Goal: Task Accomplishment & Management: Manage account settings

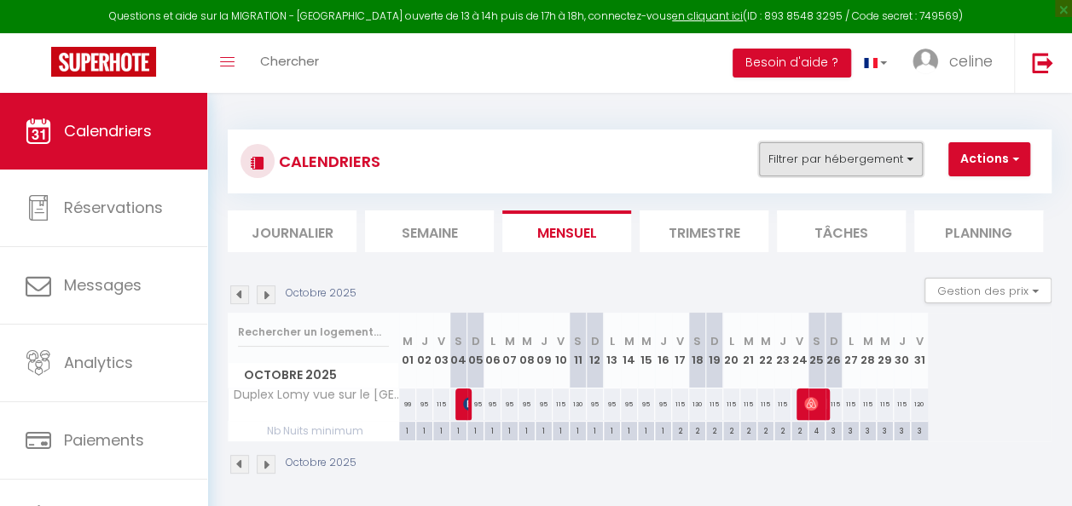
click at [900, 167] on button "Filtrer par hébergement" at bounding box center [841, 159] width 164 height 34
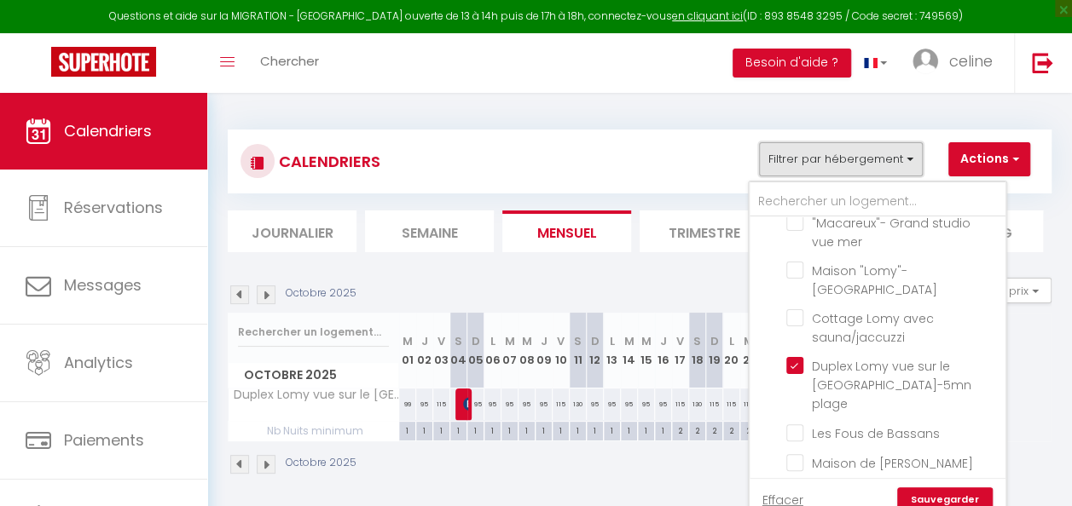
scroll to position [336, 0]
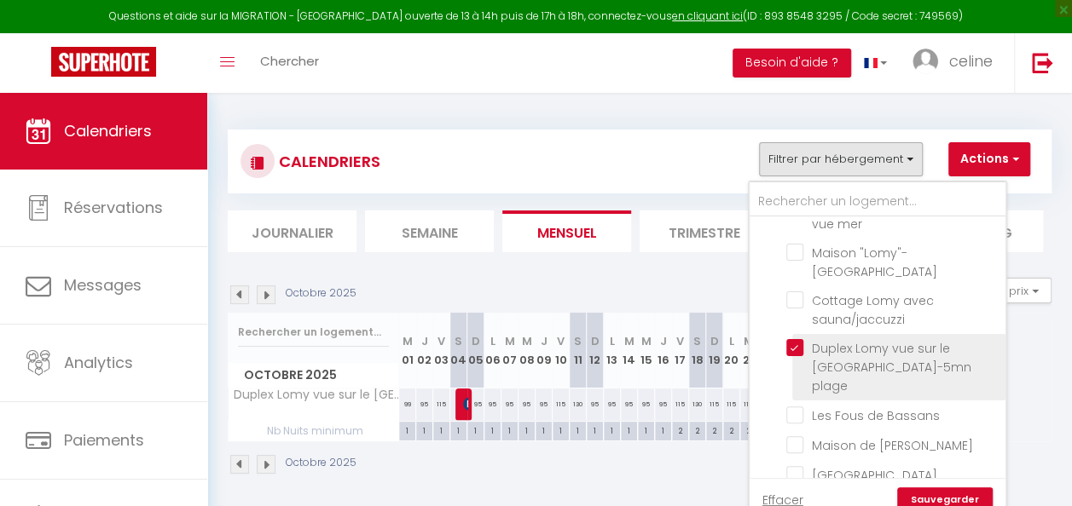
click at [864, 356] on span "Duplex Lomy vue sur le [GEOGRAPHIC_DATA]-5mn plage" at bounding box center [891, 367] width 159 height 55
click at [864, 356] on input "Duplex Lomy vue sur le [GEOGRAPHIC_DATA]-5mn plage" at bounding box center [892, 347] width 213 height 17
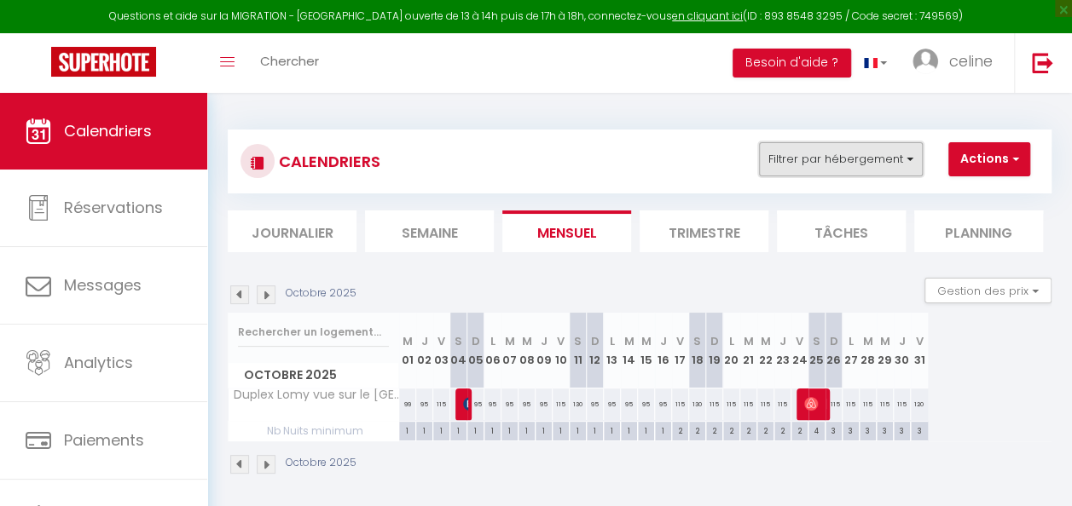
click at [845, 159] on button "Filtrer par hébergement" at bounding box center [841, 159] width 164 height 34
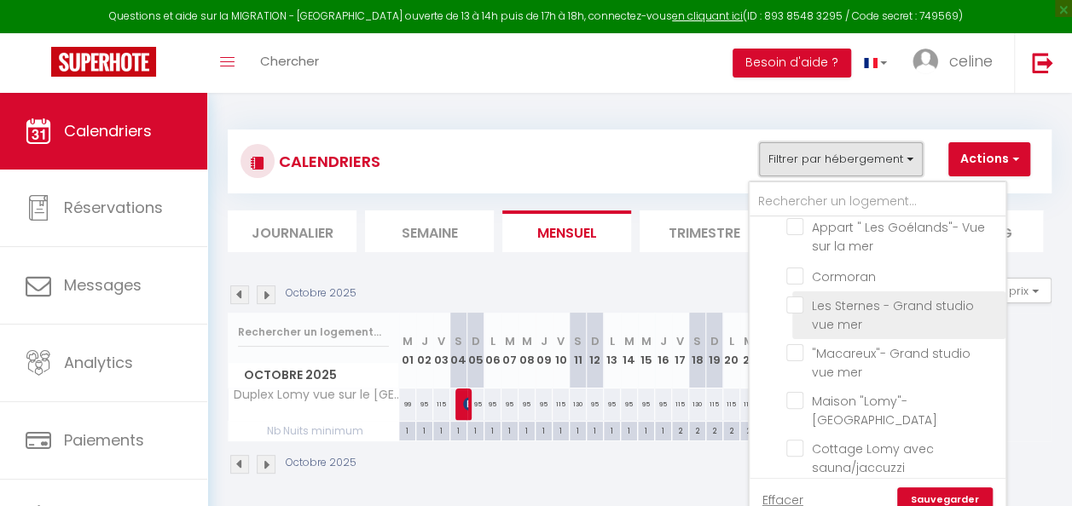
scroll to position [184, 0]
click at [839, 312] on input "Les Sternes - Grand studio vue mer" at bounding box center [892, 308] width 213 height 17
checkbox input "true"
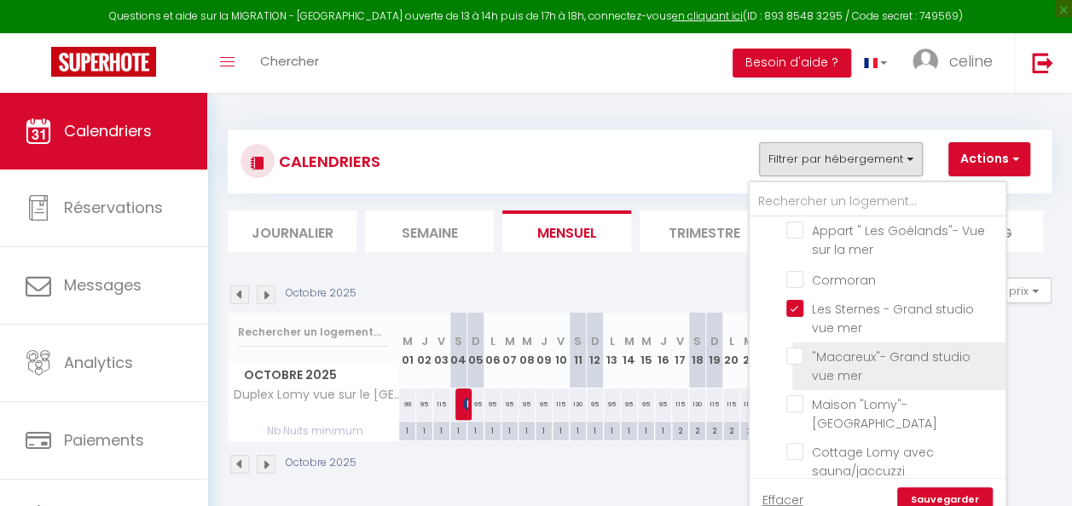
click at [837, 352] on input ""Macareux"- Grand studio vue mer" at bounding box center [892, 356] width 213 height 17
checkbox input "true"
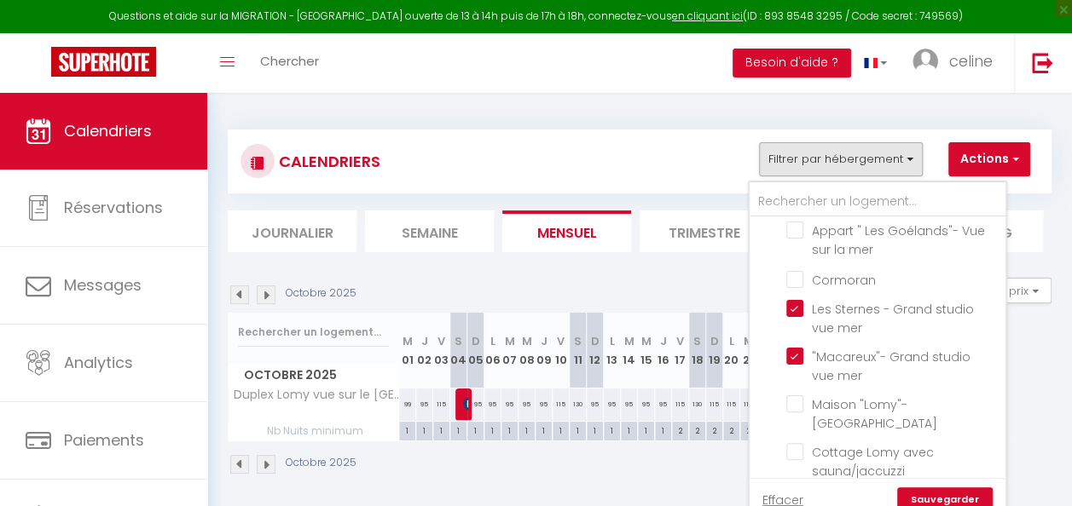
click at [953, 494] on link "Sauvegarder" at bounding box center [944, 501] width 95 height 26
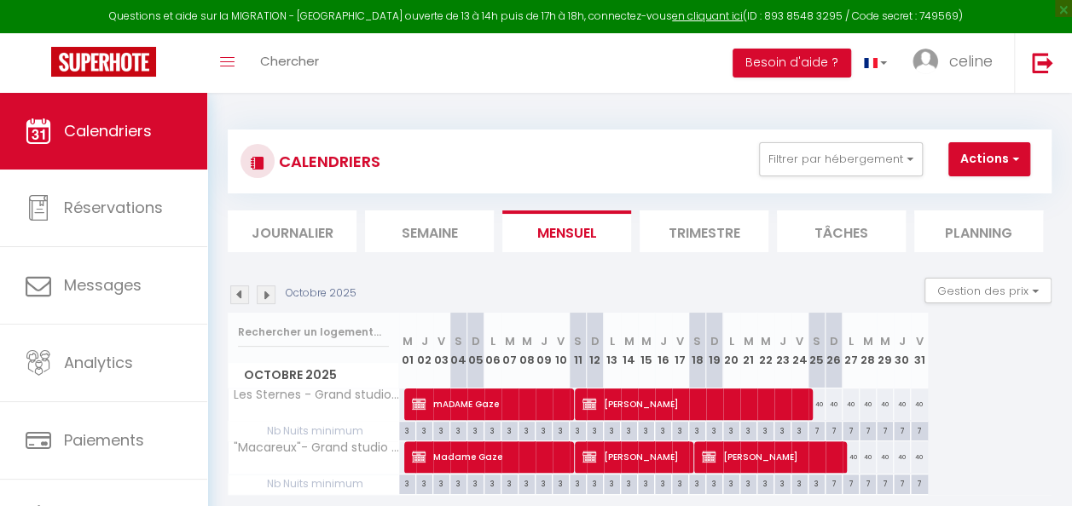
click at [243, 287] on img at bounding box center [239, 295] width 19 height 19
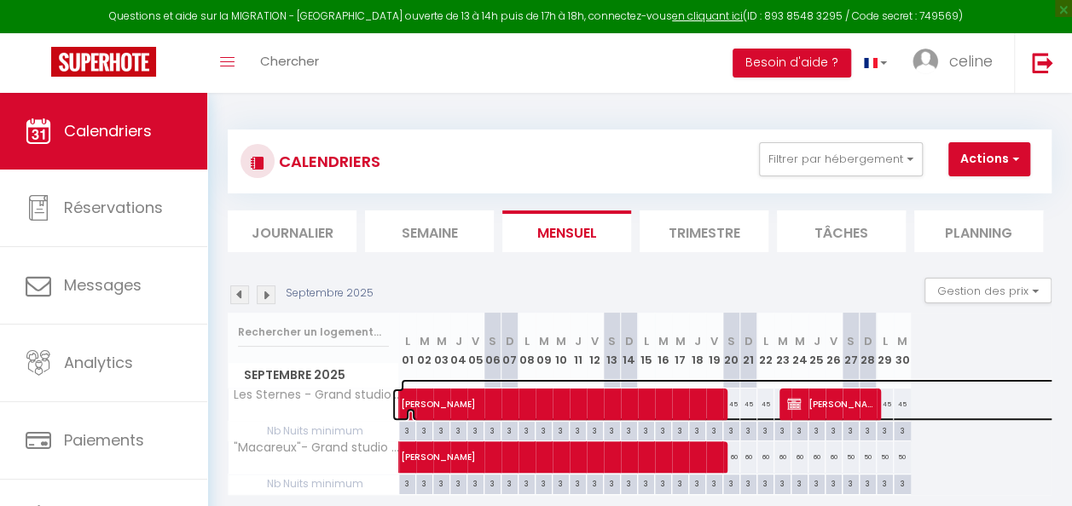
click at [736, 406] on span "[PERSON_NAME]" at bounding box center [773, 395] width 745 height 32
select select "OK"
select select "KO"
select select "0"
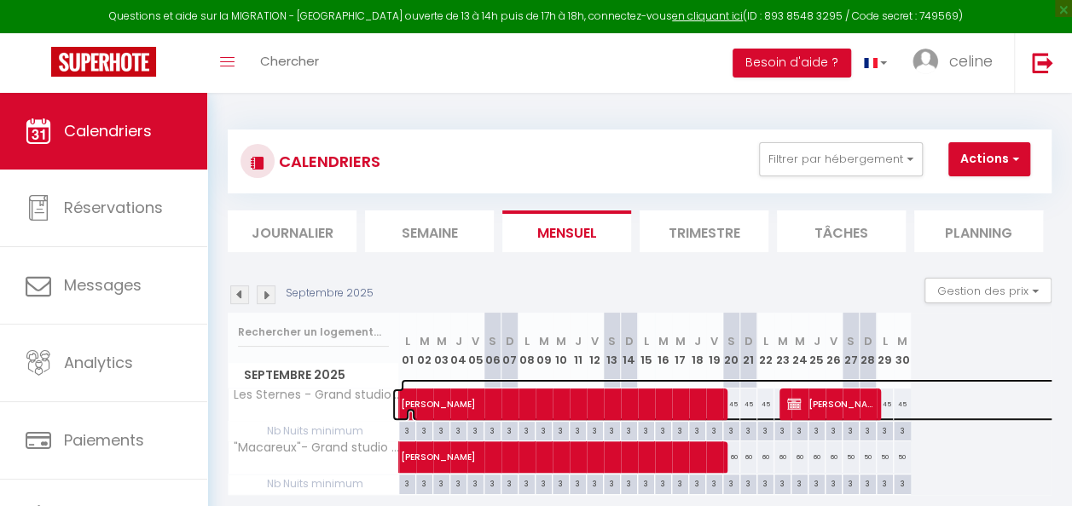
select select "1"
select select
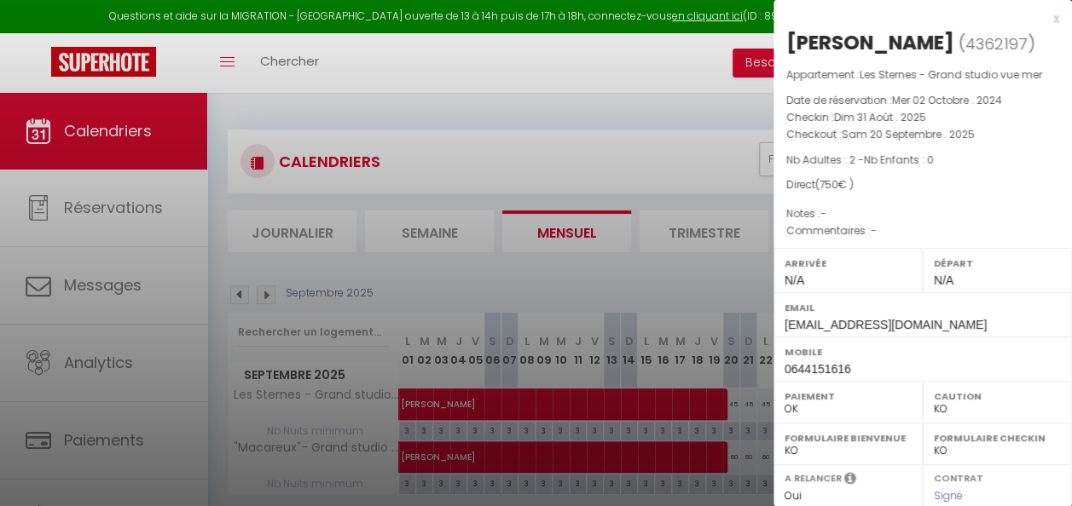
click at [722, 297] on div at bounding box center [536, 253] width 1072 height 506
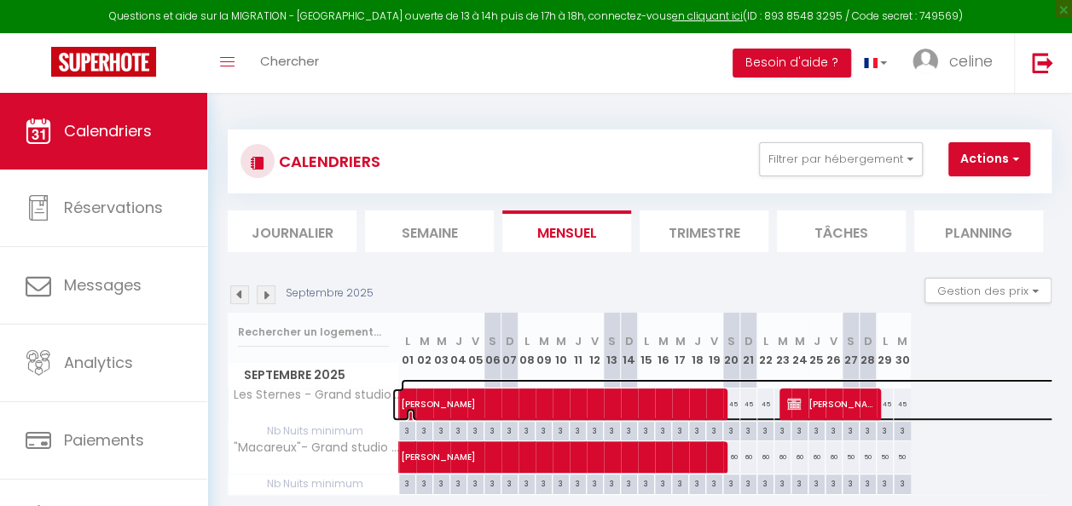
click at [761, 402] on span "[PERSON_NAME]" at bounding box center [773, 395] width 745 height 32
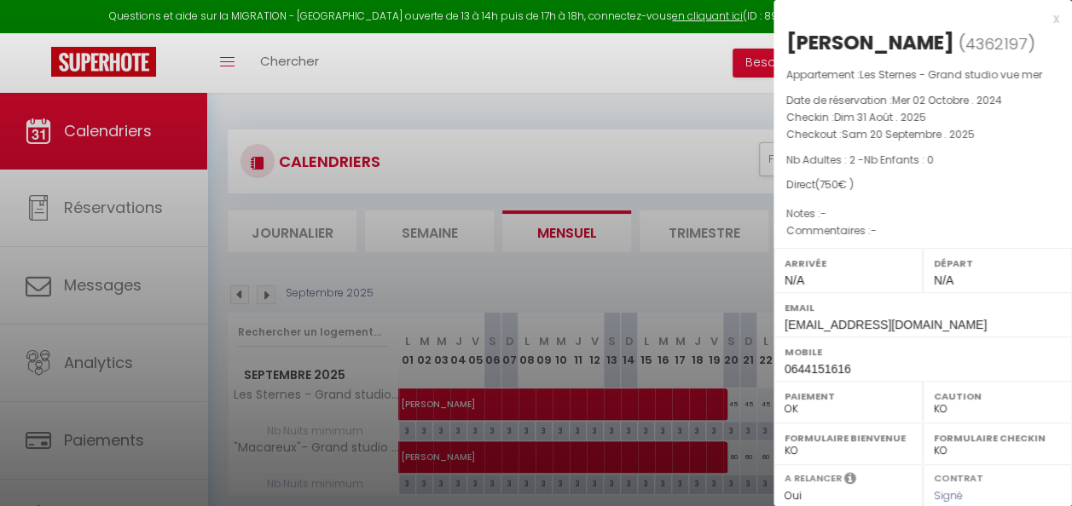
click at [757, 402] on div at bounding box center [536, 253] width 1072 height 506
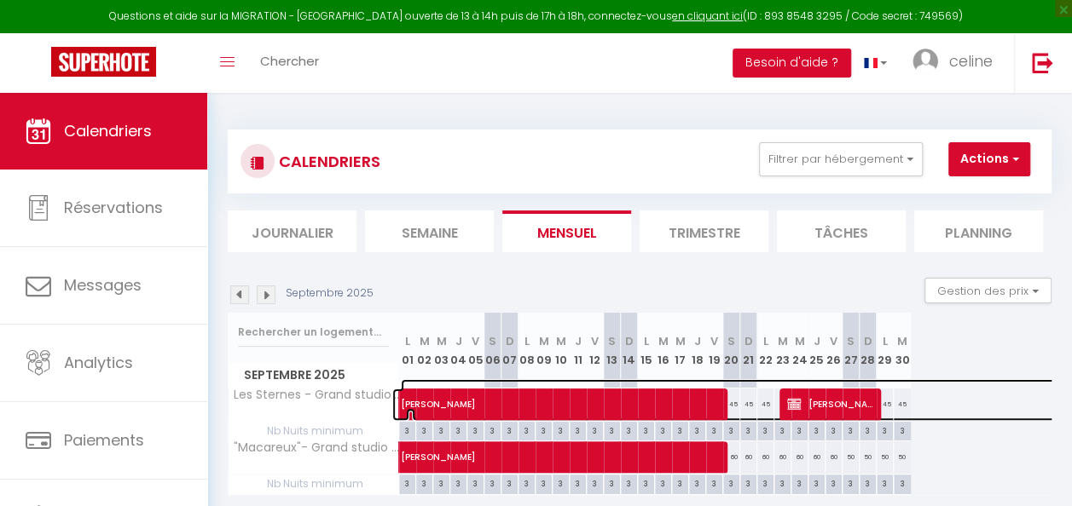
click at [750, 402] on span "[PERSON_NAME]" at bounding box center [773, 395] width 745 height 32
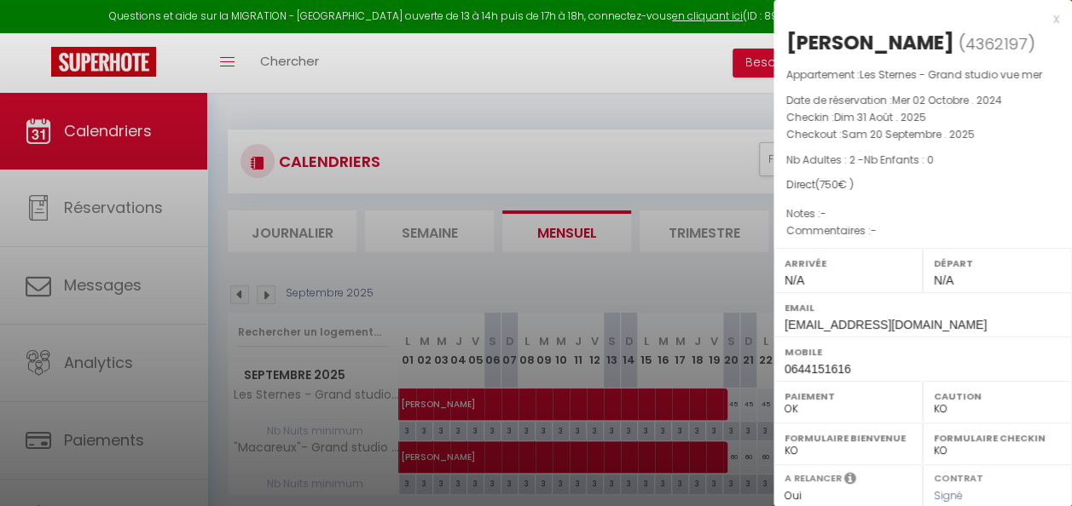
click at [744, 307] on div at bounding box center [536, 253] width 1072 height 506
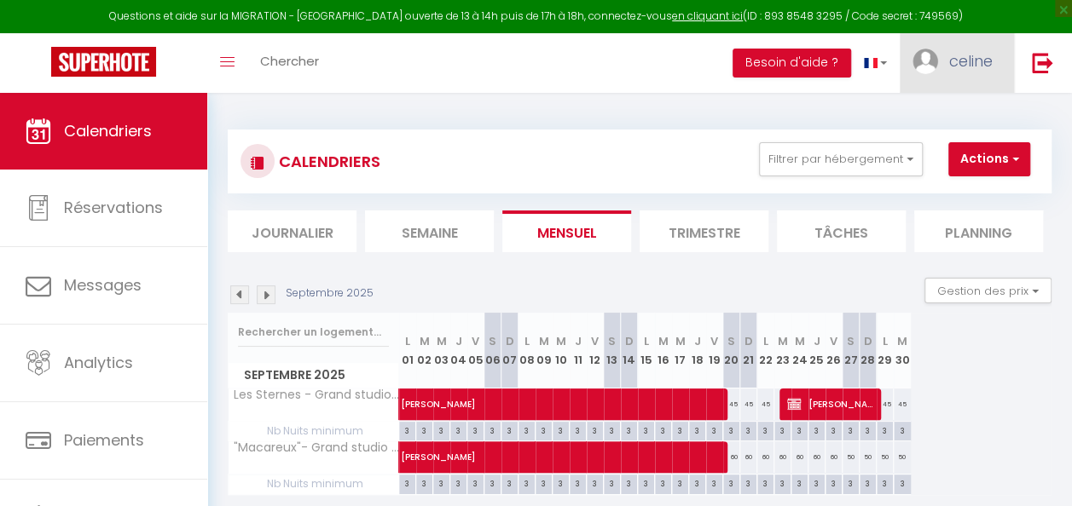
click at [984, 58] on span "celine" at bounding box center [970, 60] width 43 height 21
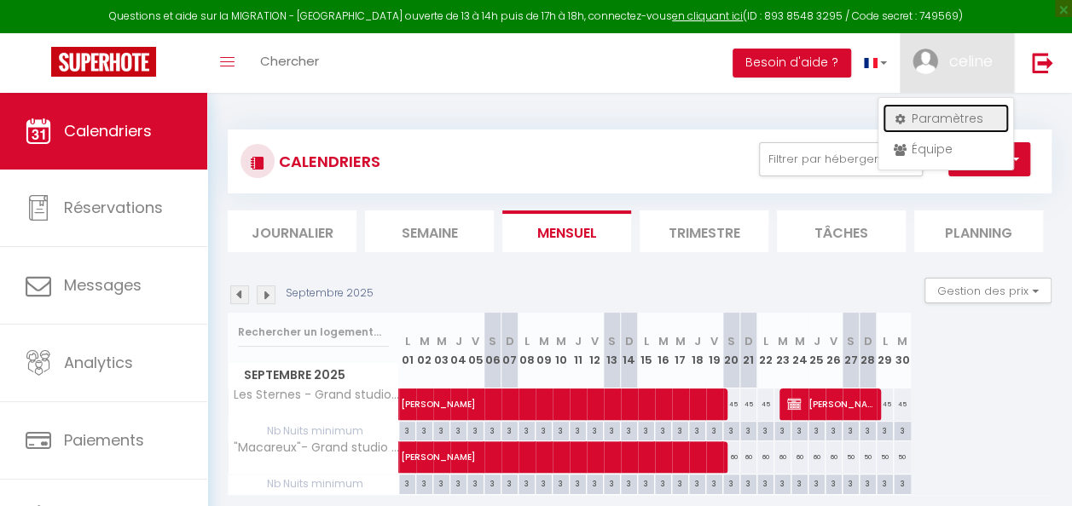
click at [942, 117] on link "Paramètres" at bounding box center [945, 118] width 126 height 29
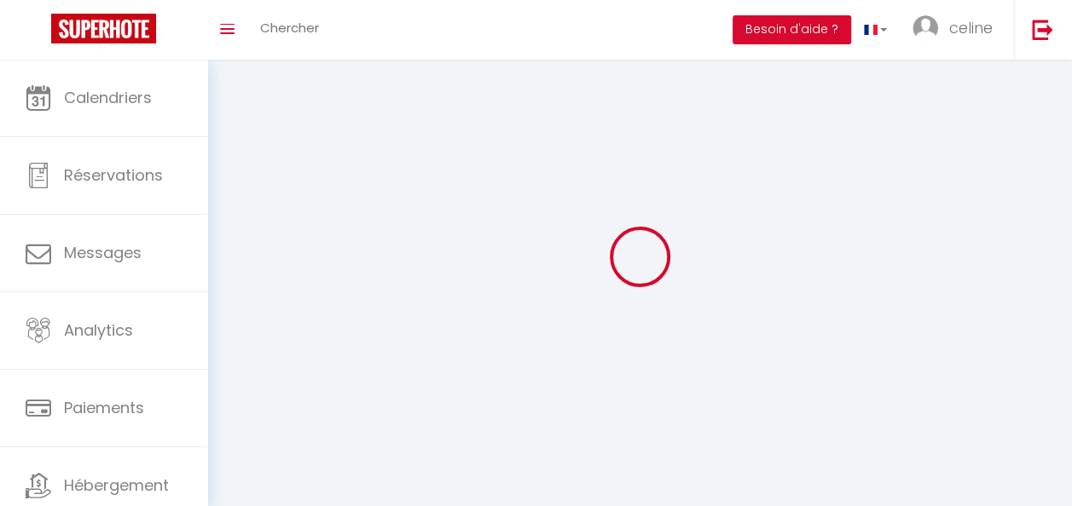
type input "BnUDa0yTtyK8Wu9b7XRDJ2be5"
type input "h43uZi5ONyKaGvs9yI6X2LYrD"
type input "[URL][DOMAIN_NAME]"
select select "fr"
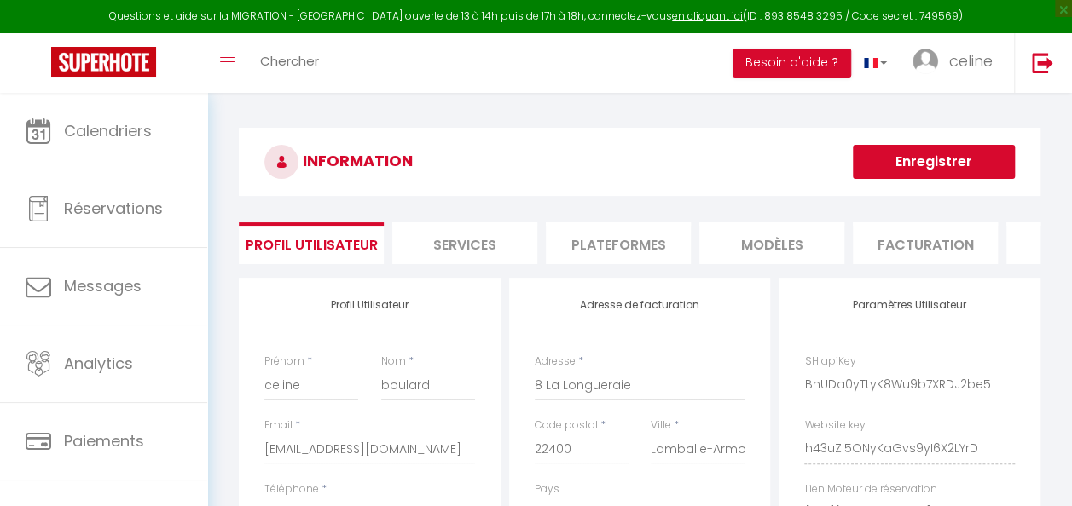
click at [634, 258] on li "Plateformes" at bounding box center [618, 244] width 145 height 42
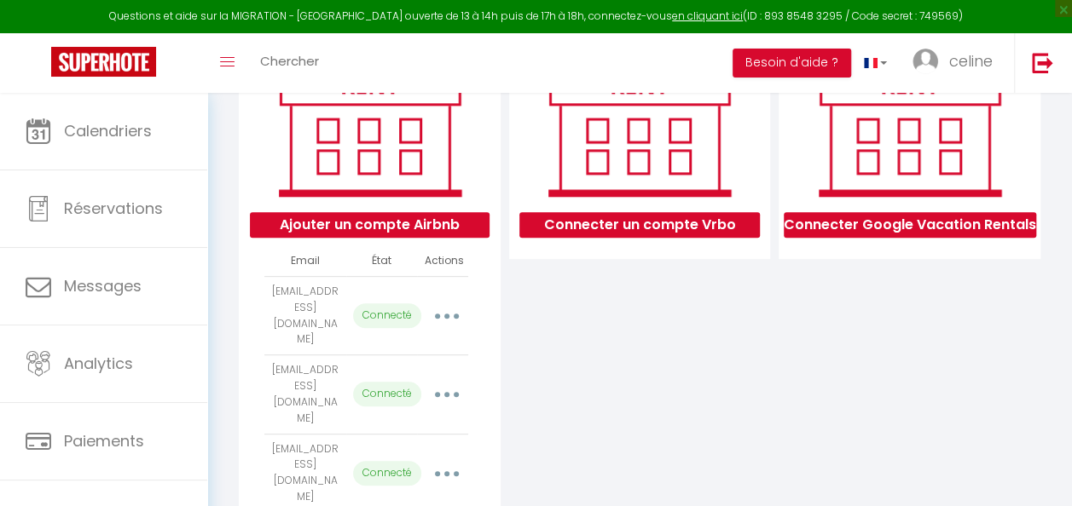
scroll to position [260, 0]
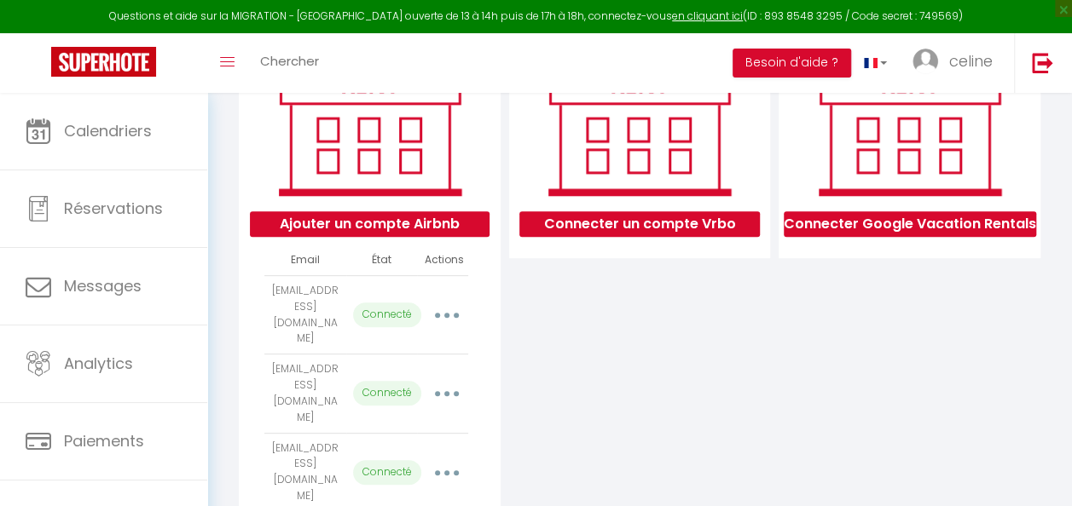
click at [457, 315] on button "button" at bounding box center [446, 315] width 45 height 32
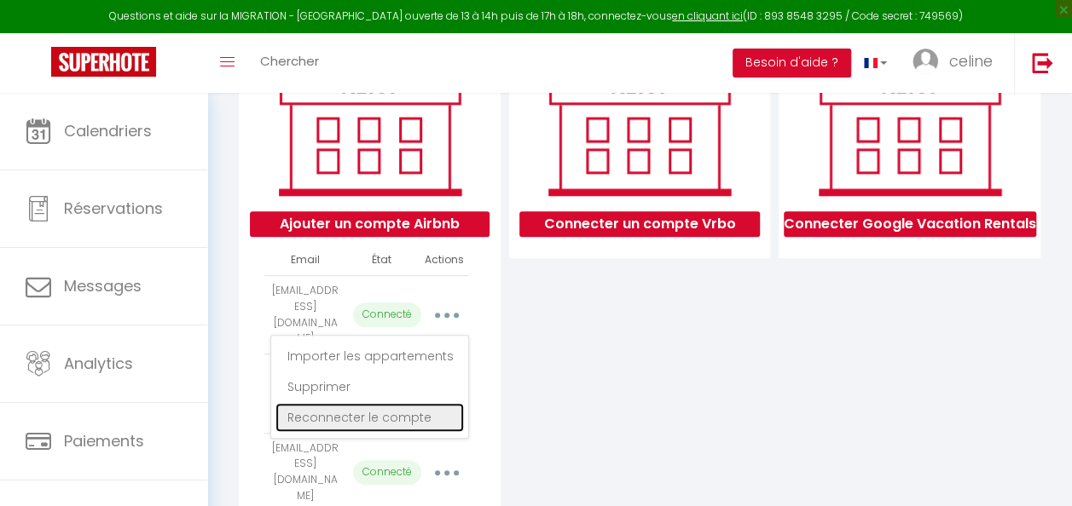
click at [389, 424] on link "Reconnecter le compte" at bounding box center [369, 417] width 188 height 29
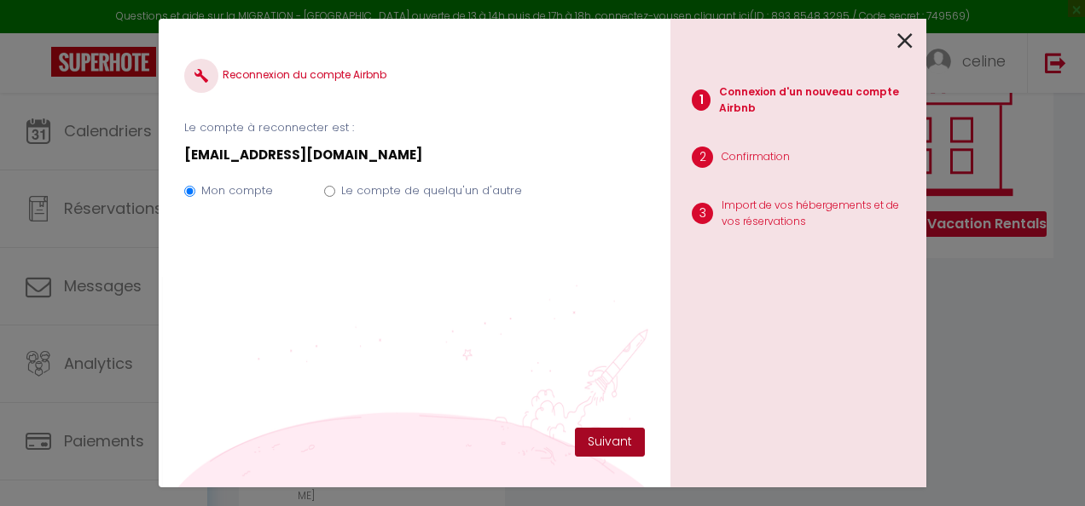
click at [630, 443] on button "Suivant" at bounding box center [610, 442] width 70 height 29
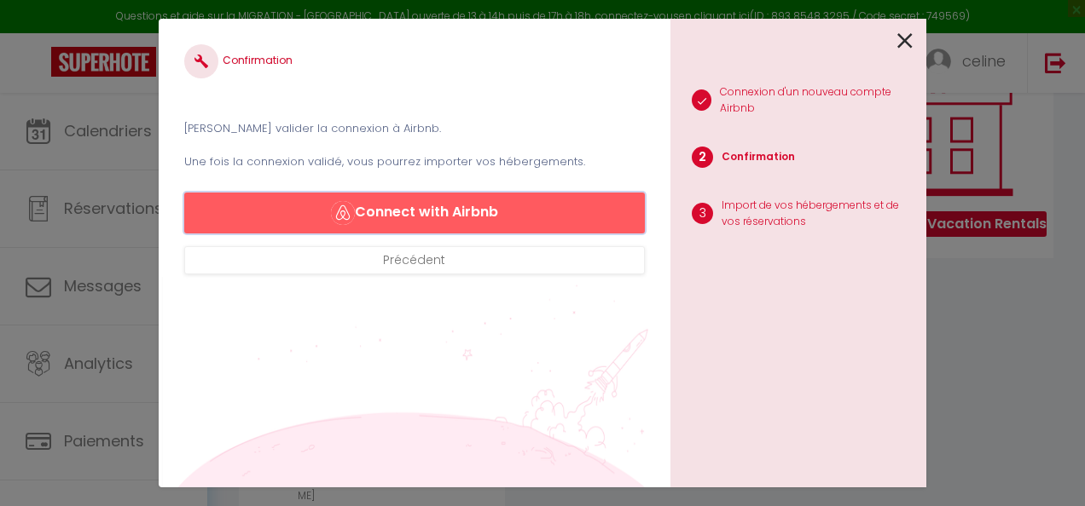
click at [597, 200] on button "Connect with Airbnb" at bounding box center [414, 213] width 460 height 41
click at [912, 39] on div "1 Connexion d'un nouveau compte Airbnb 2 Confirmation 3 Import de vos hébergeme…" at bounding box center [798, 253] width 256 height 469
click at [900, 43] on icon at bounding box center [904, 41] width 15 height 26
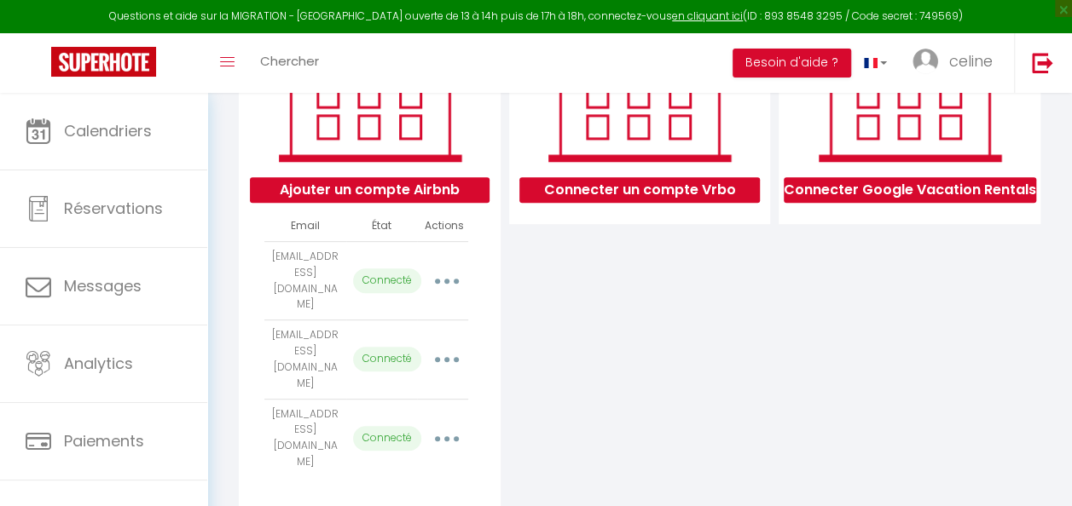
scroll to position [0, 0]
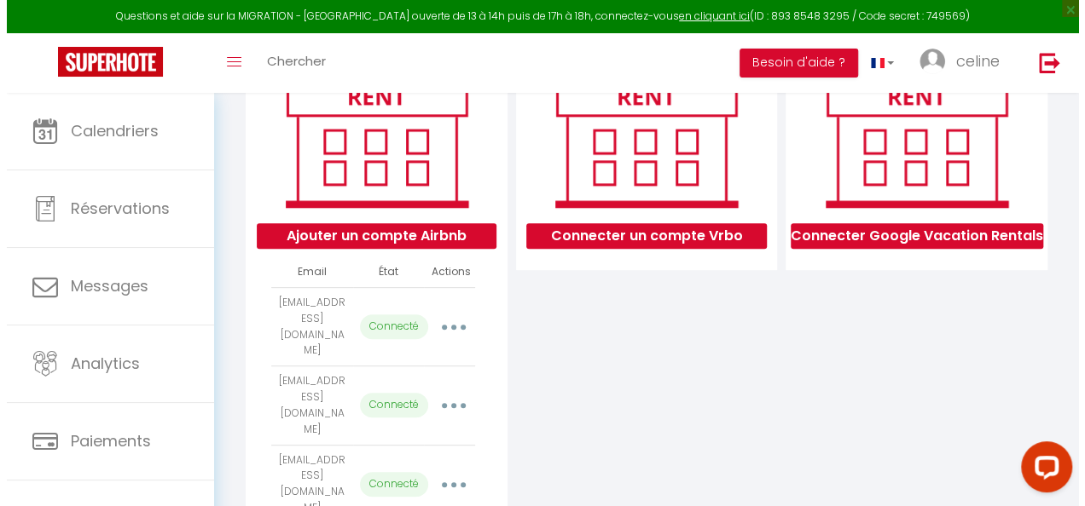
scroll to position [258, 0]
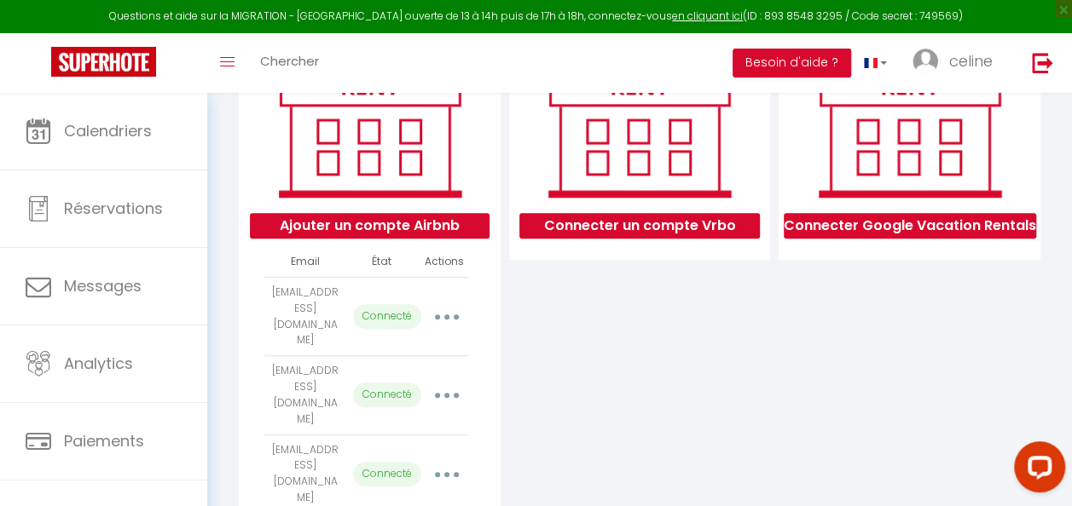
click at [448, 320] on icon "button" at bounding box center [446, 317] width 5 height 5
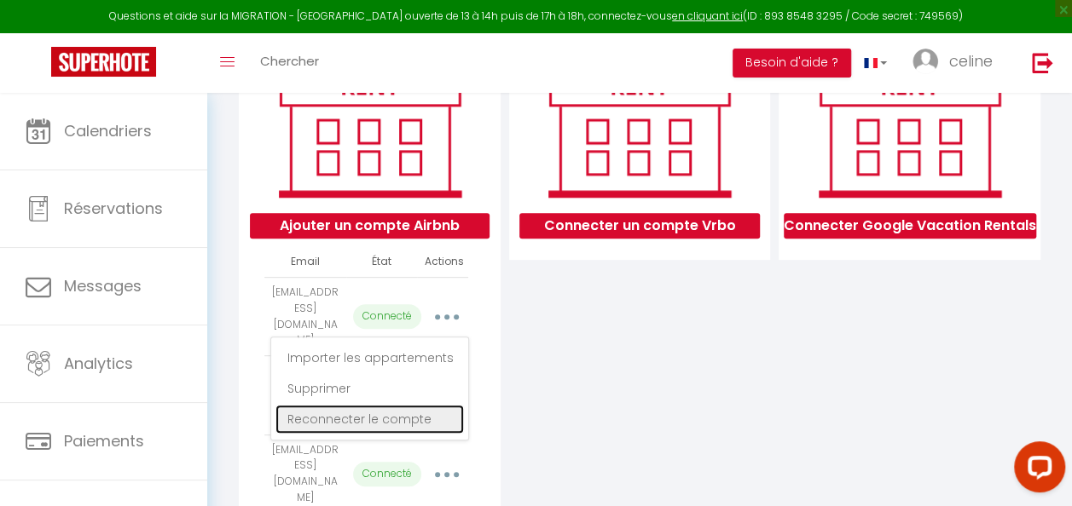
click at [393, 414] on link "Reconnecter le compte" at bounding box center [369, 419] width 188 height 29
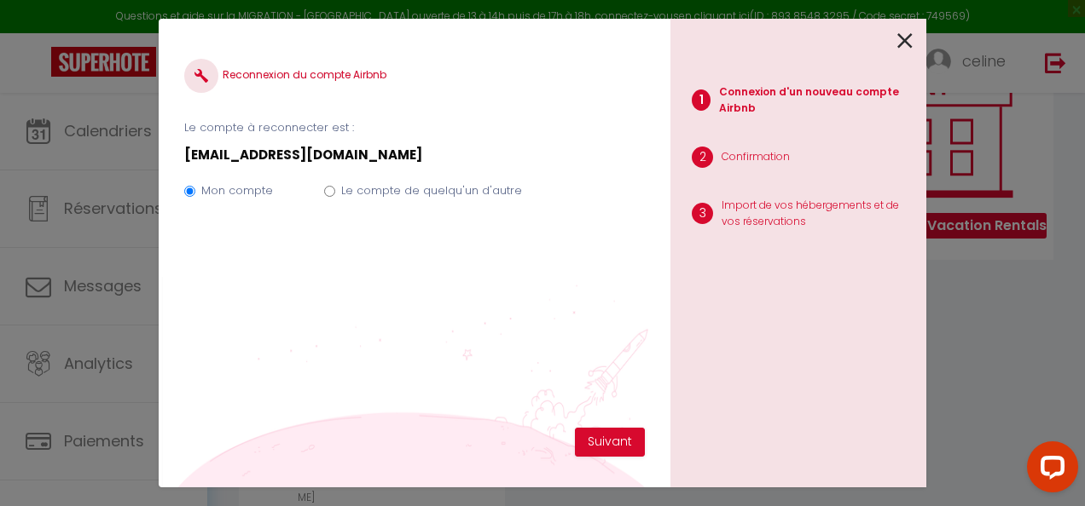
select select "30941"
select select
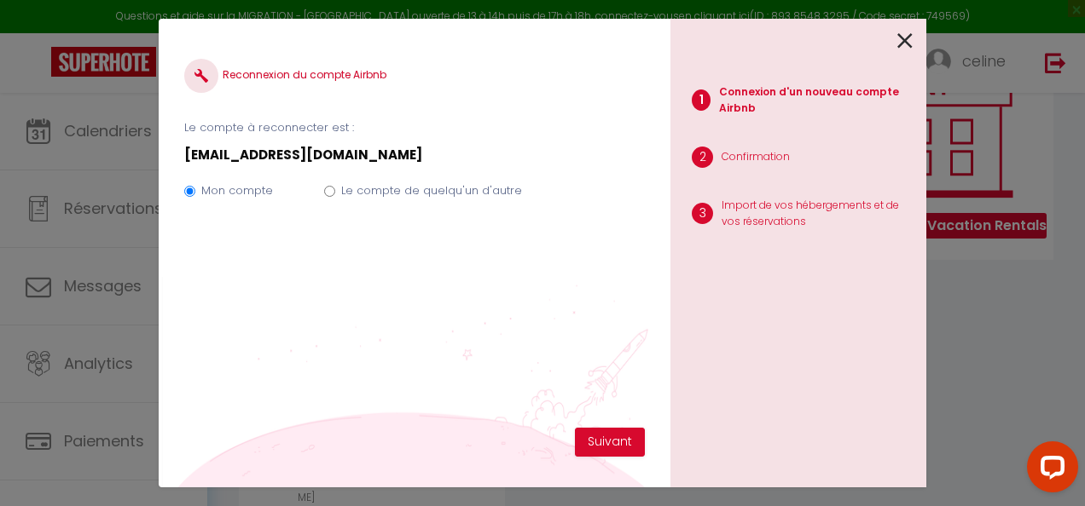
select select
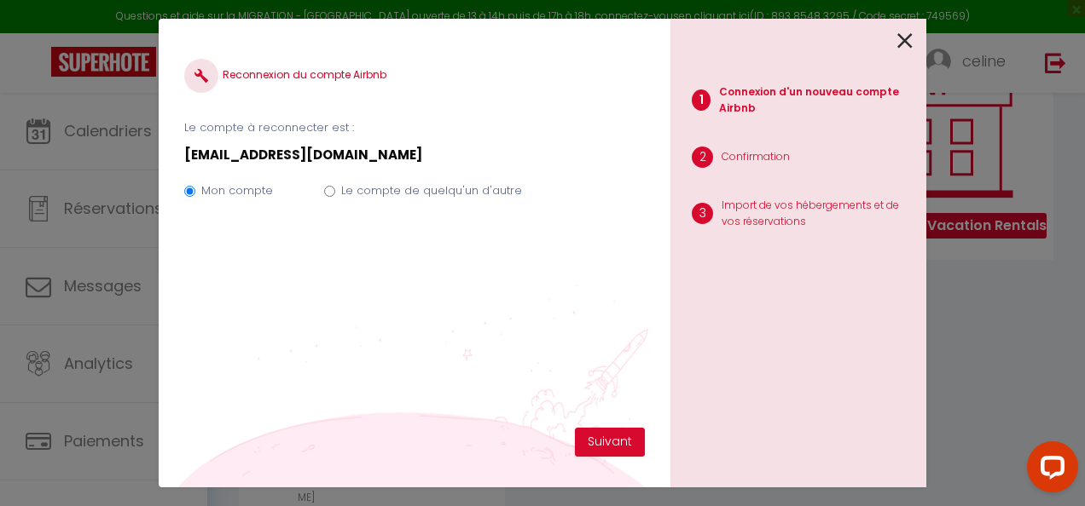
select select
select select "61206"
select select "59732"
select select "62925"
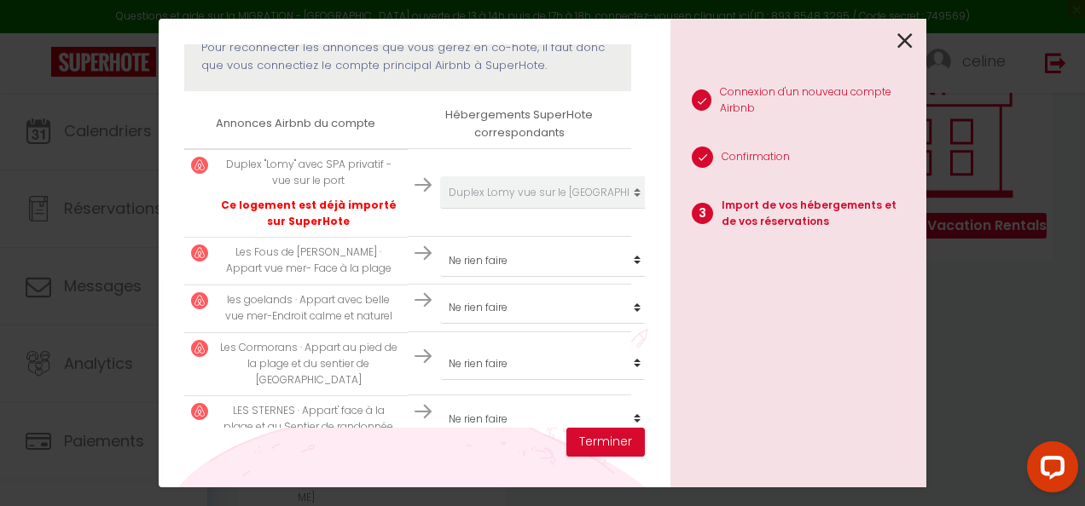
scroll to position [266, 0]
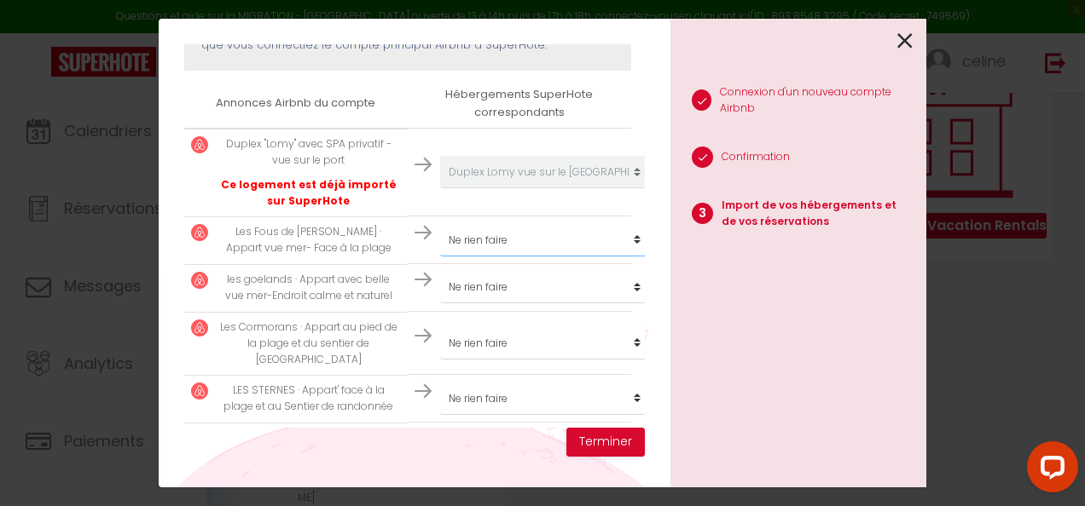
click at [618, 188] on select "Créer un nouveau hébergement Ne rien faire Grande Maison Bretonne Grande maison…" at bounding box center [545, 172] width 210 height 32
select select "32113"
click at [440, 188] on select "Créer un nouveau hébergement Ne rien faire Grande Maison Bretonne Grande maison…" at bounding box center [545, 172] width 210 height 32
click at [602, 188] on select "Créer un nouveau hébergement Ne rien faire Grande Maison Bretonne Grande maison…" at bounding box center [545, 172] width 210 height 32
click at [440, 188] on select "Créer un nouveau hébergement Ne rien faire Grande Maison Bretonne Grande maison…" at bounding box center [545, 172] width 210 height 32
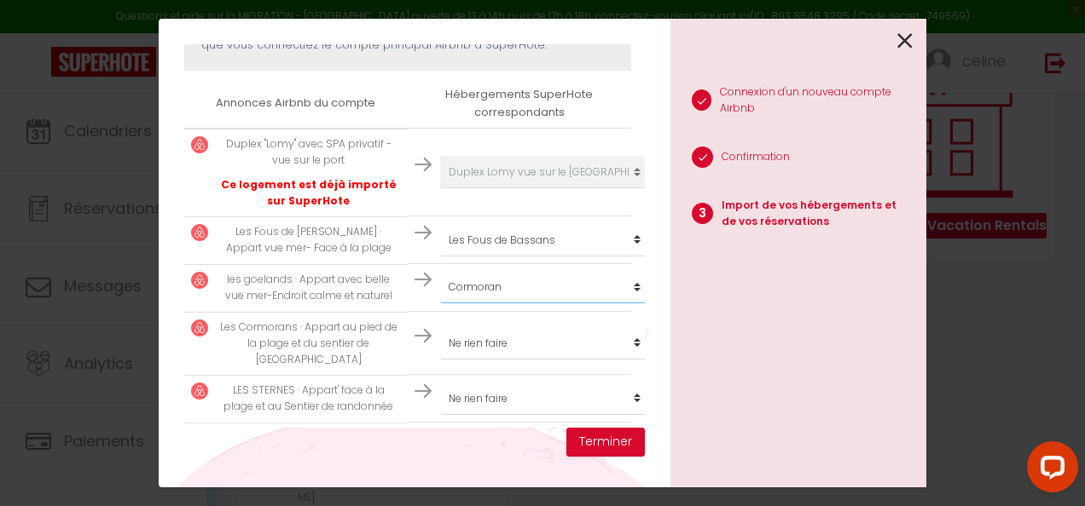
click at [575, 188] on select "Créer un nouveau hébergement Ne rien faire Grande Maison Bretonne Grande maison…" at bounding box center [545, 172] width 210 height 32
select select "32105"
click at [440, 188] on select "Créer un nouveau hébergement Ne rien faire Grande Maison Bretonne Grande maison…" at bounding box center [545, 172] width 210 height 32
click at [588, 188] on select "Créer un nouveau hébergement Ne rien faire Grande Maison Bretonne Grande maison…" at bounding box center [545, 172] width 210 height 32
select select "32106"
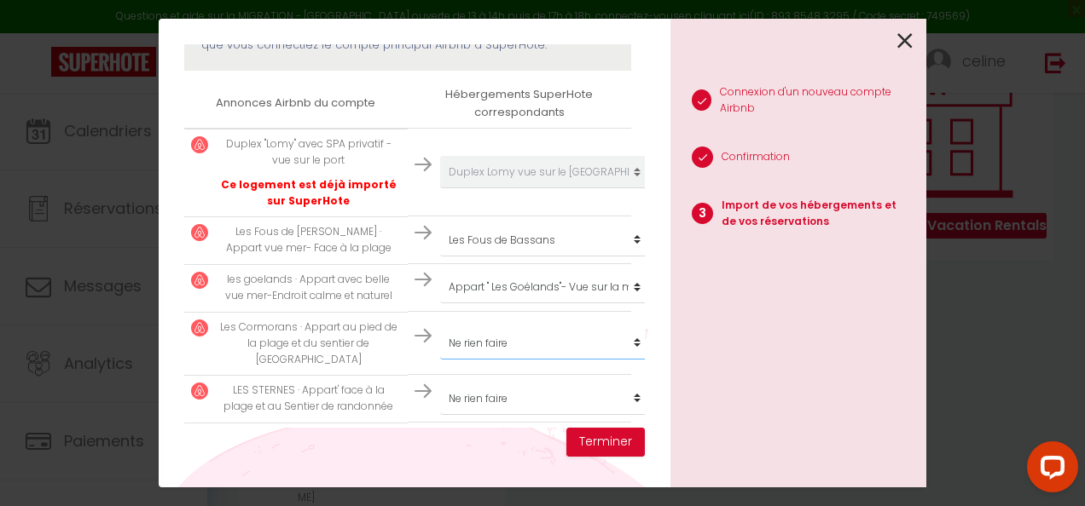
click at [440, 188] on select "Créer un nouveau hébergement Ne rien faire Grande Maison Bretonne Grande maison…" at bounding box center [545, 172] width 210 height 32
click at [565, 188] on select "Créer un nouveau hébergement Ne rien faire Grande Maison Bretonne Grande maison…" at bounding box center [545, 172] width 210 height 32
select select "32107"
click at [440, 188] on select "Créer un nouveau hébergement Ne rien faire Grande Maison Bretonne Grande maison…" at bounding box center [545, 172] width 210 height 32
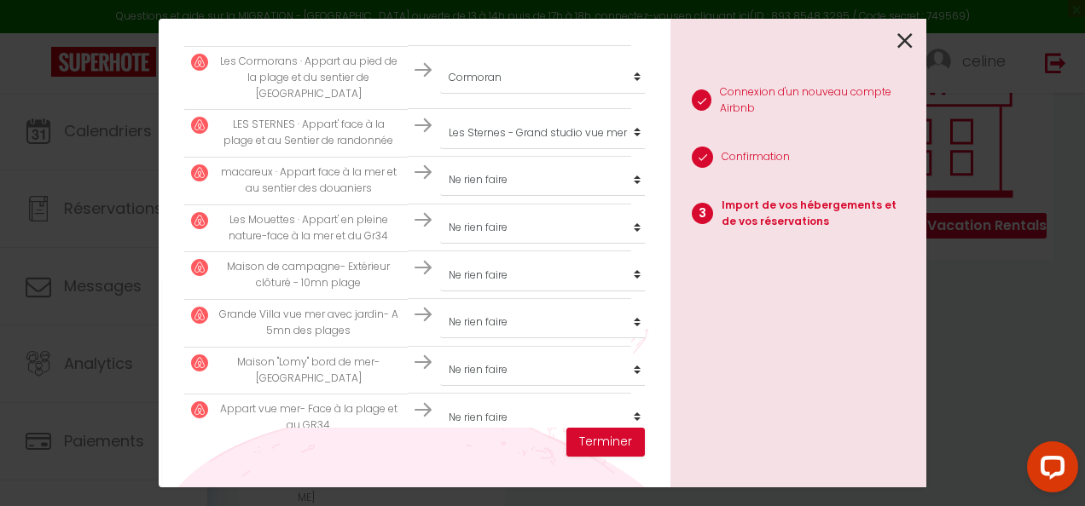
scroll to position [551, 0]
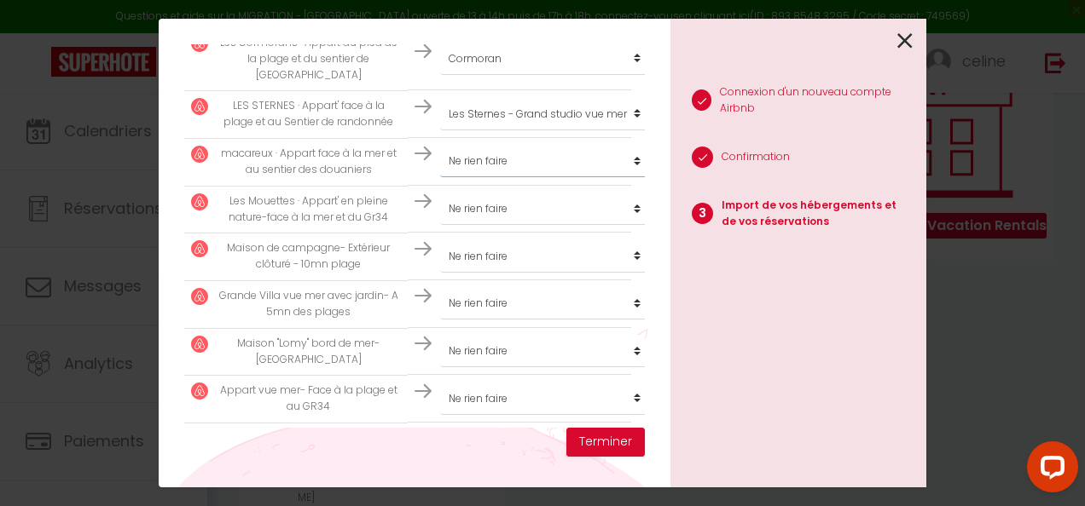
select select "32108"
select select "33366"
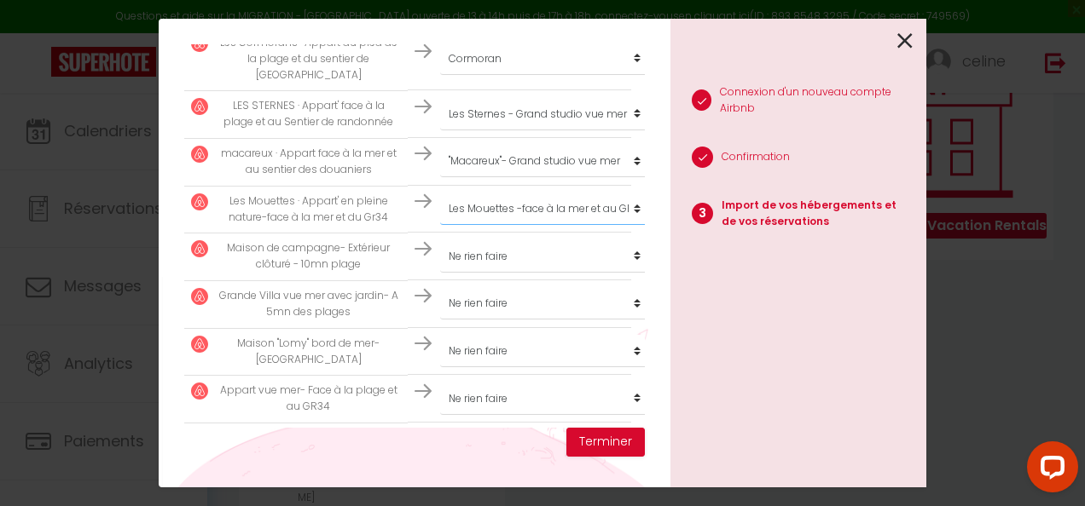
select select "67218"
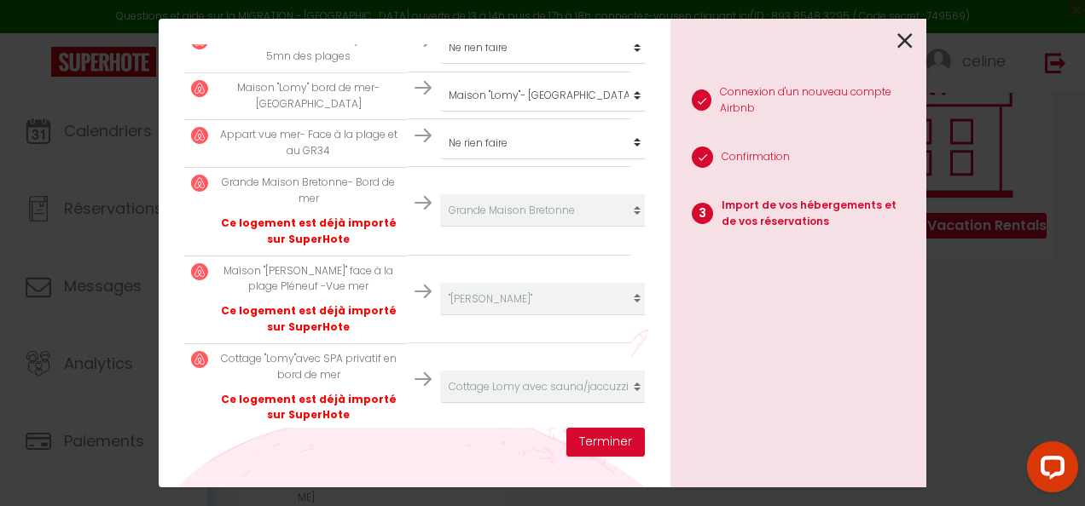
scroll to position [811, 0]
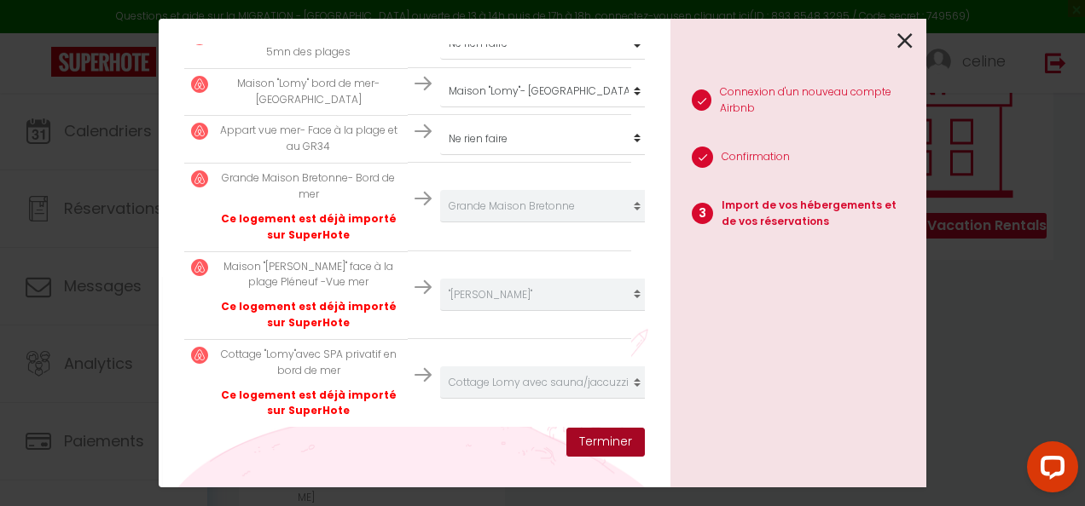
click at [619, 442] on button "Terminer" at bounding box center [605, 442] width 78 height 29
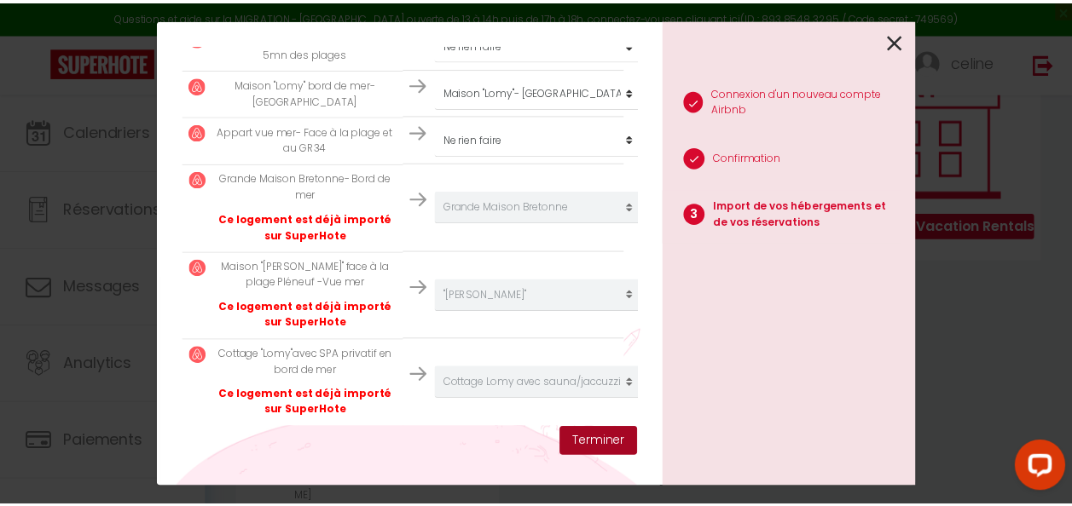
scroll to position [854, 0]
